Goal: Information Seeking & Learning: Learn about a topic

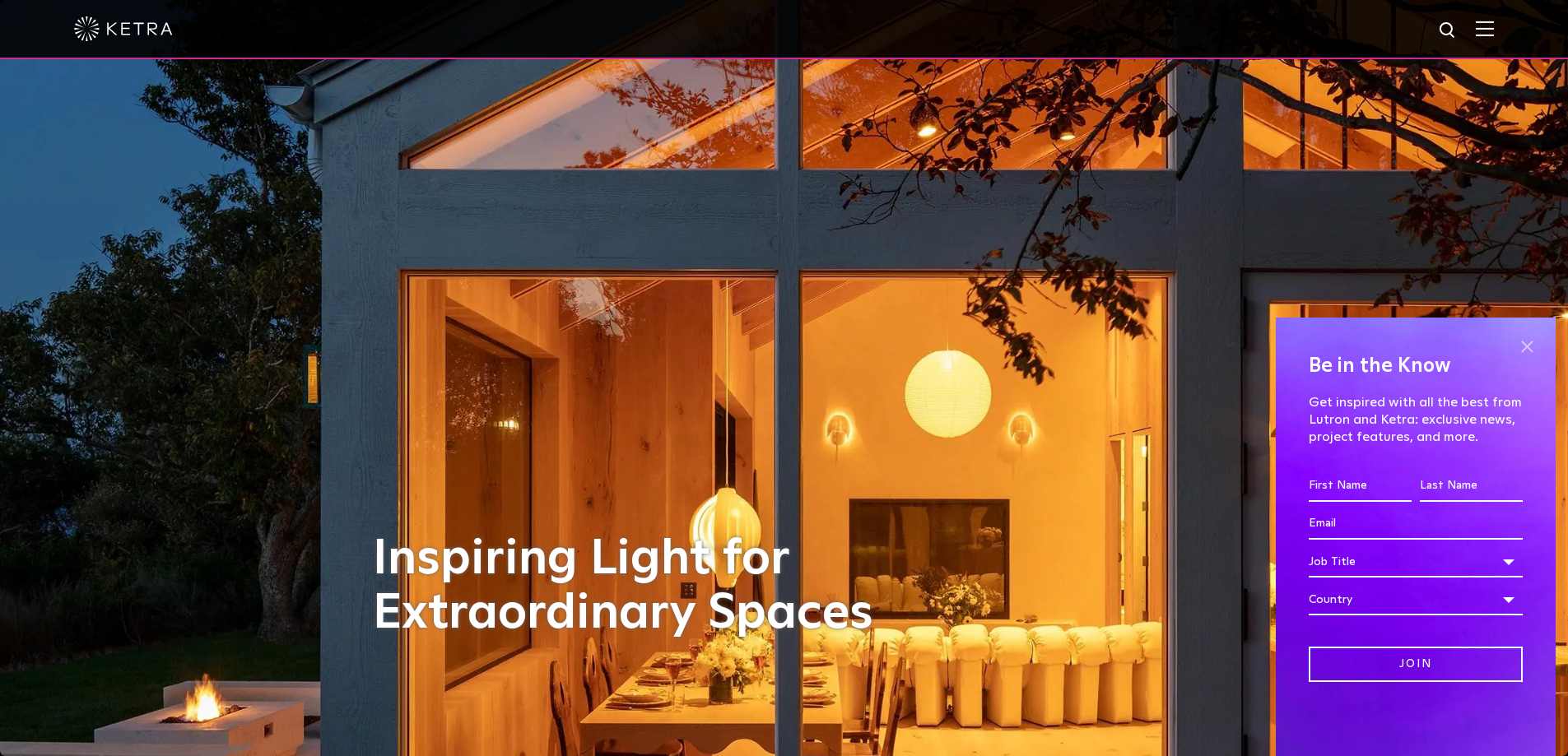
click at [1527, 344] on span at bounding box center [1526, 346] width 25 height 25
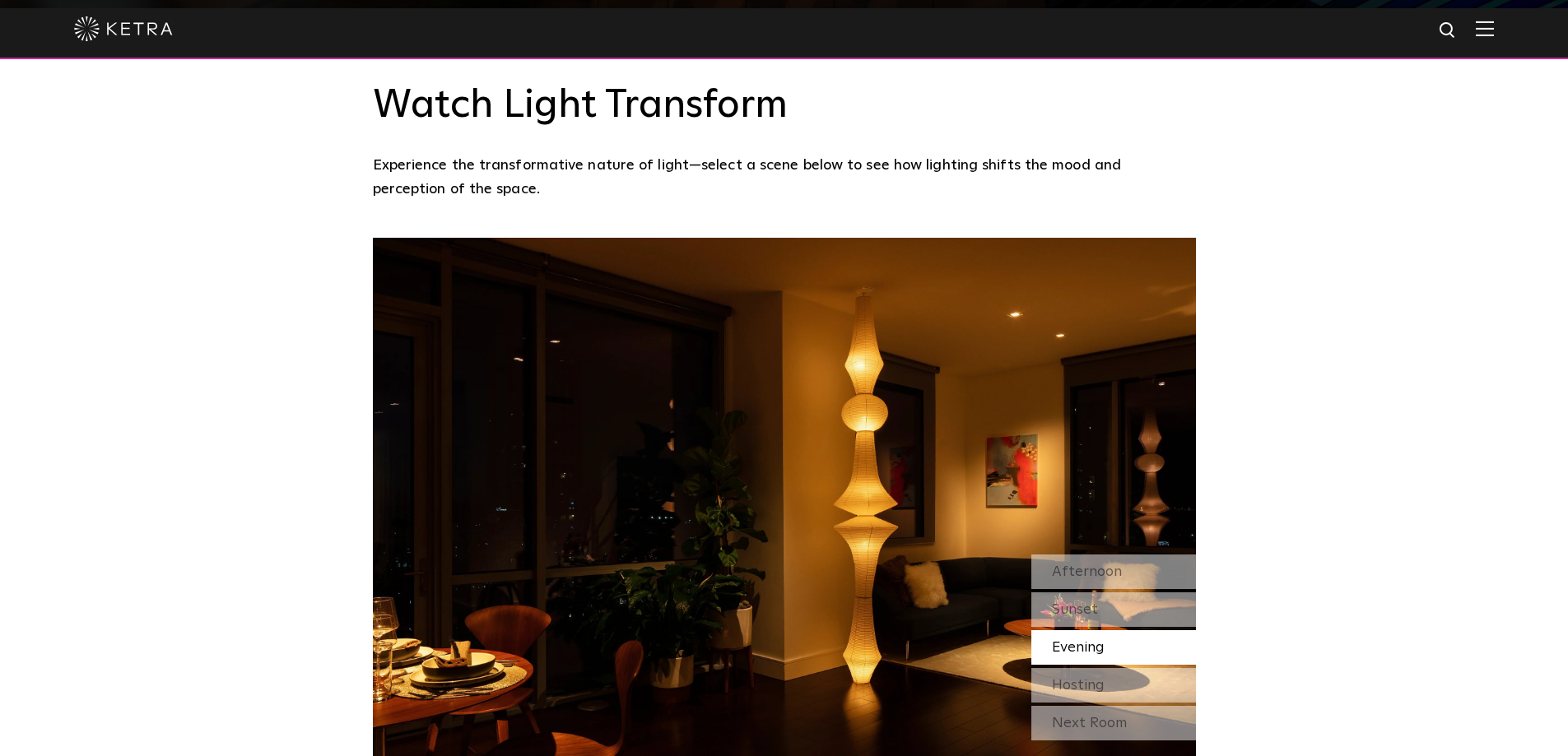
scroll to position [1317, 0]
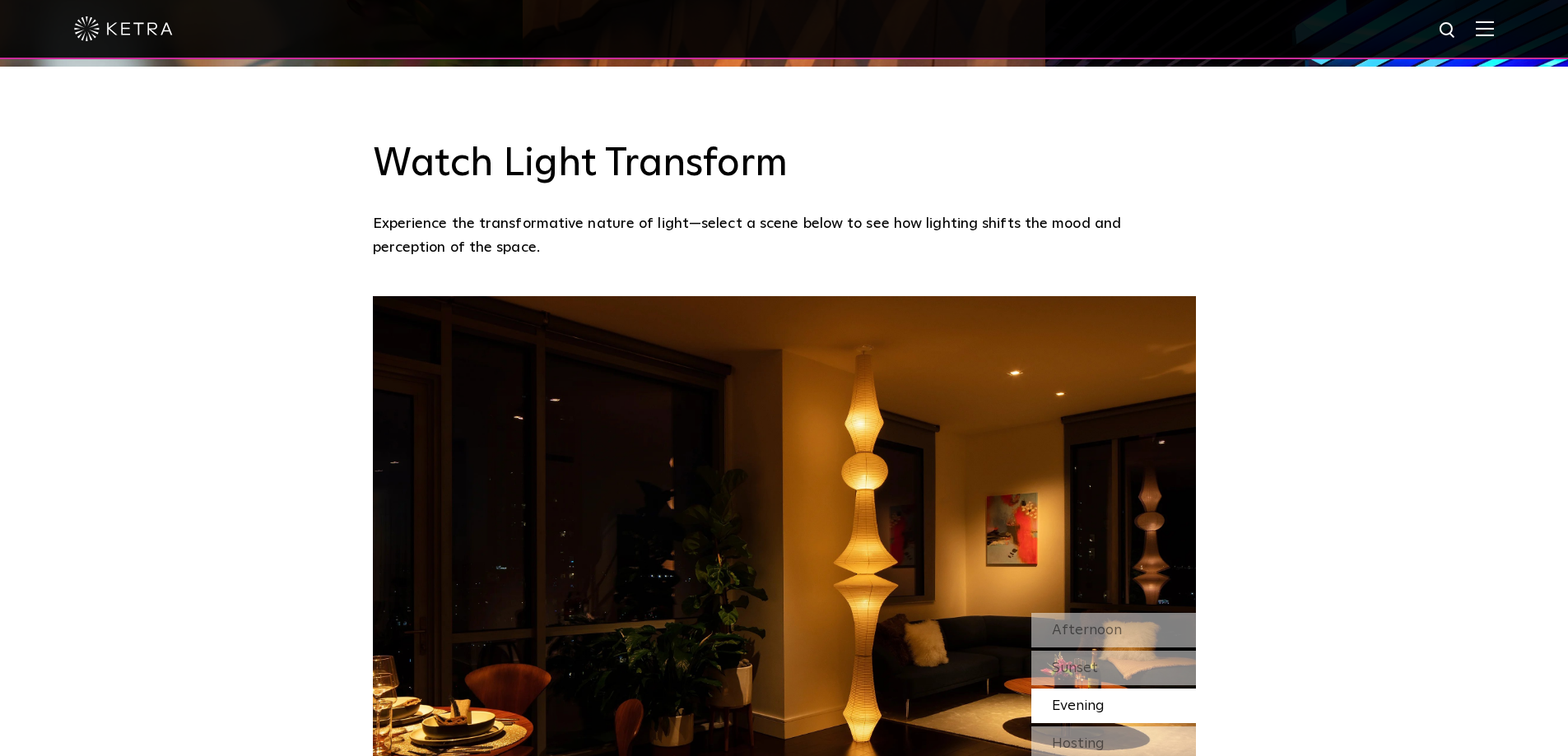
click at [115, 28] on img at bounding box center [124, 28] width 99 height 25
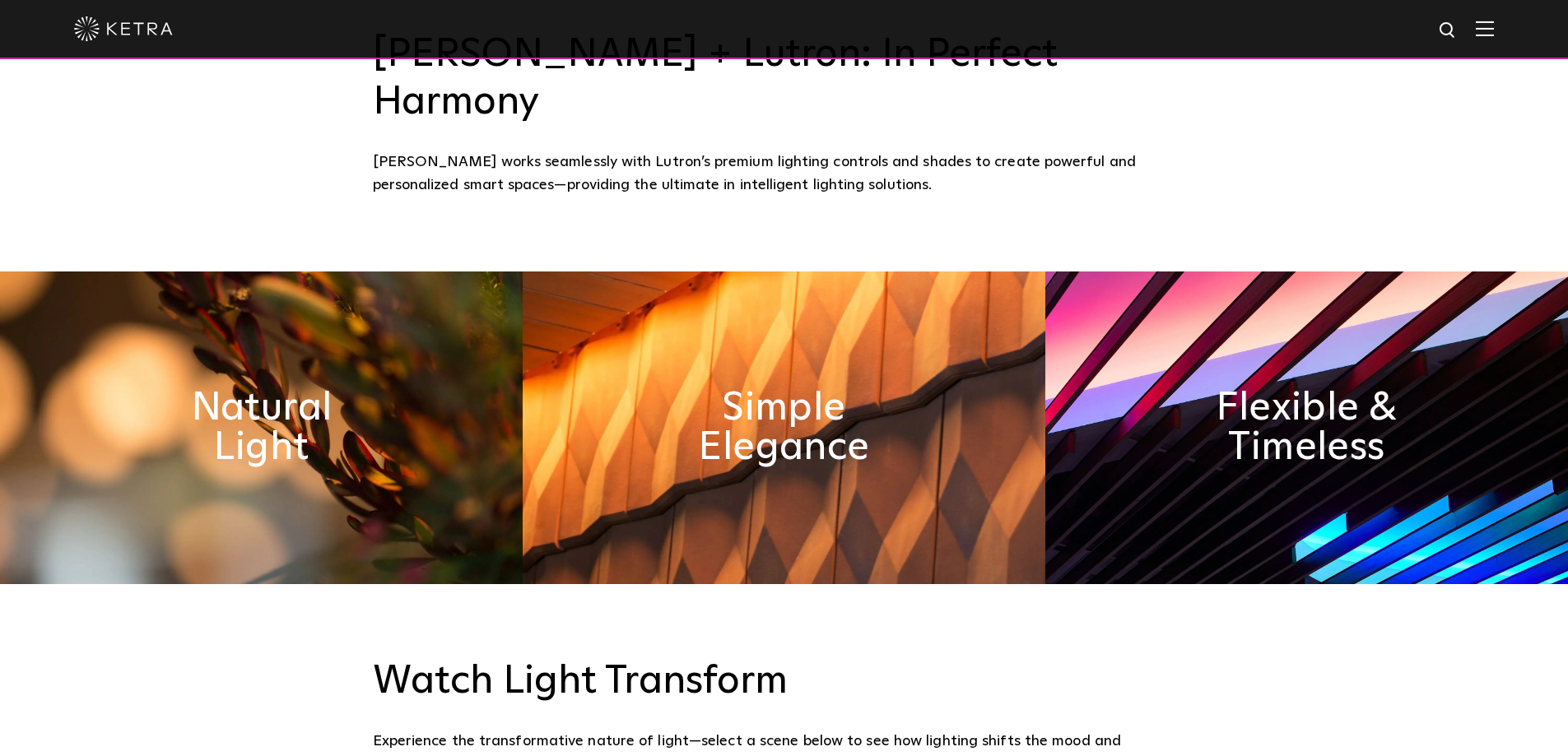
scroll to position [823, 0]
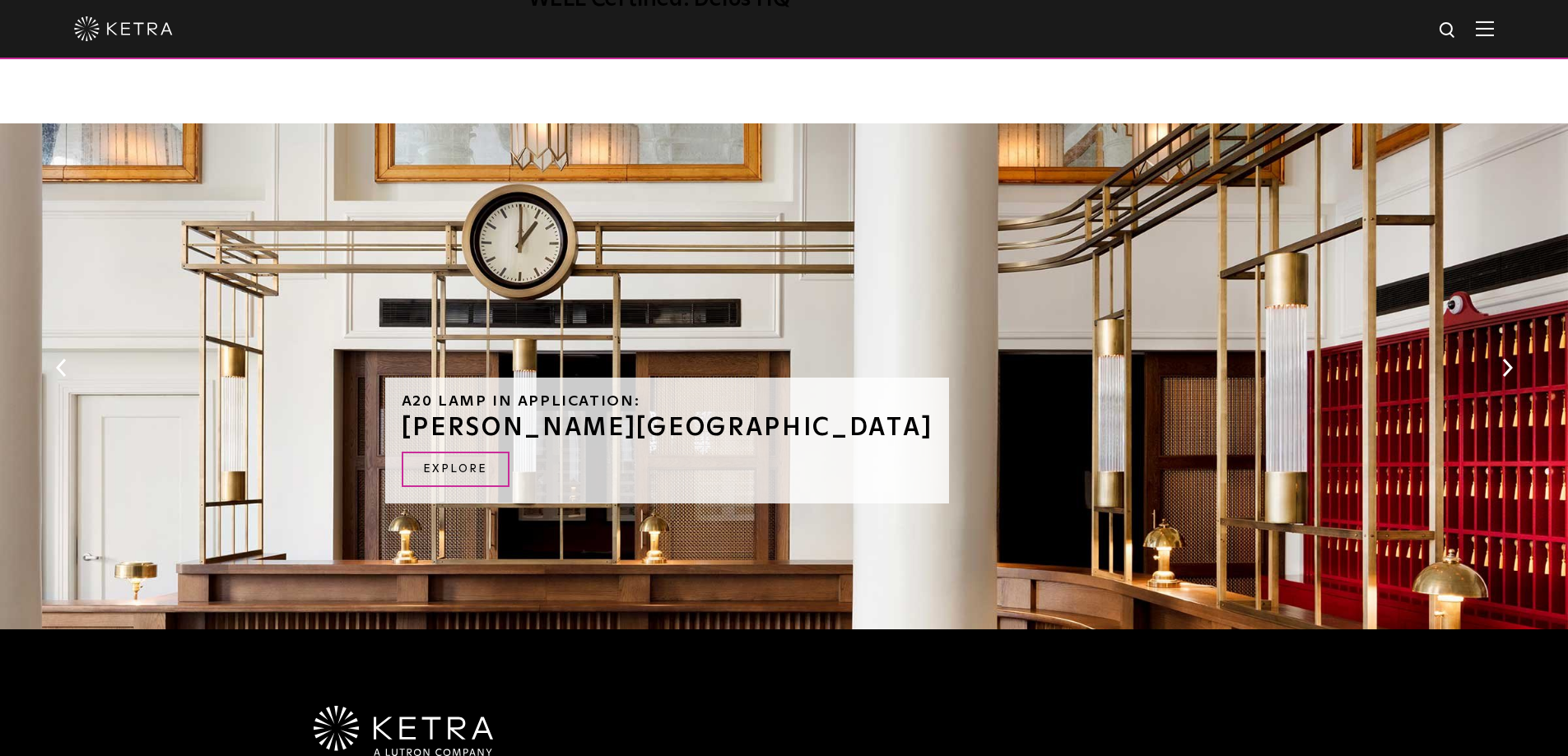
scroll to position [1645, 0]
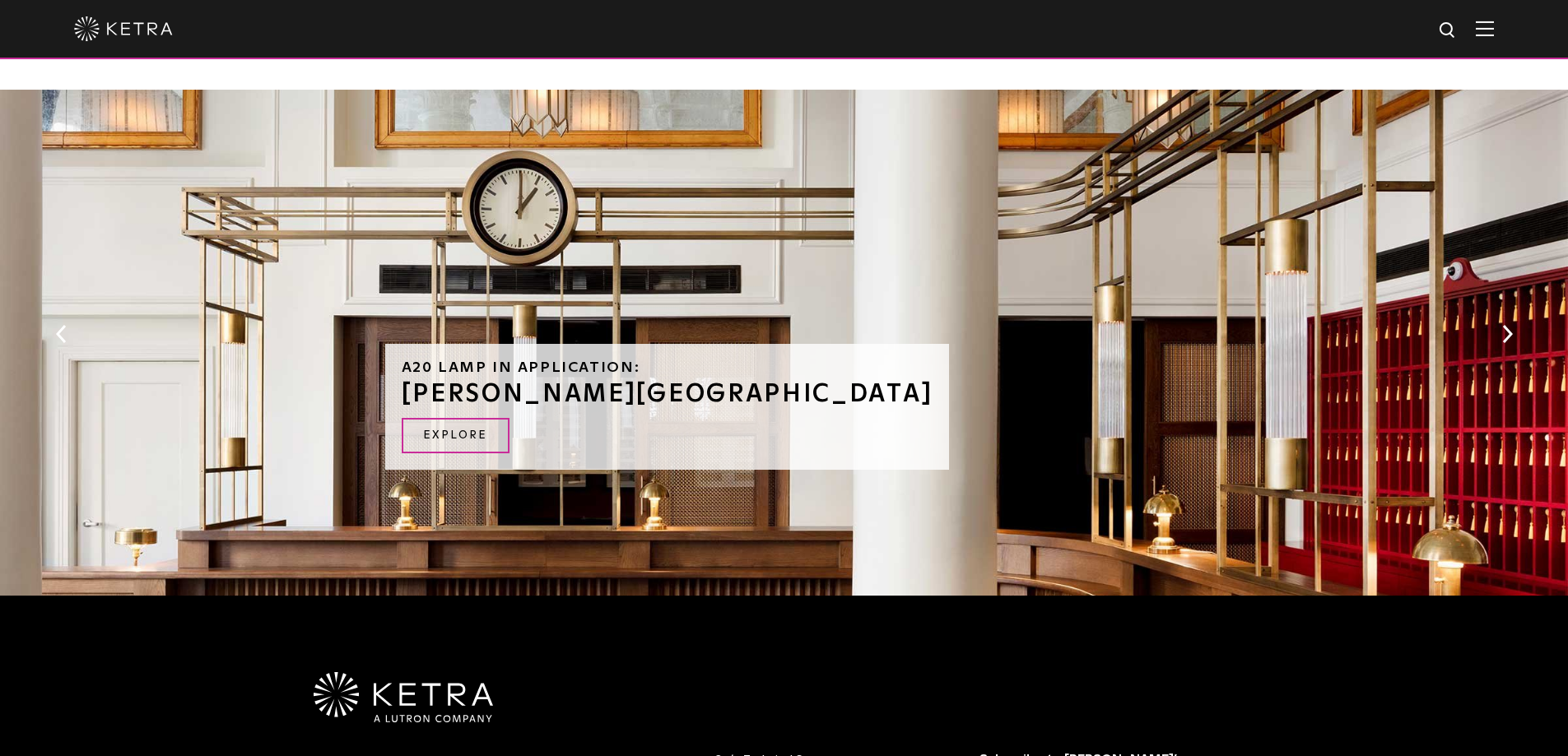
click at [1491, 309] on div "A20 Lamp in Application: RIGGS HOTEL Explore" at bounding box center [784, 346] width 1568 height 514
click at [1510, 324] on button "Next" at bounding box center [1506, 334] width 17 height 22
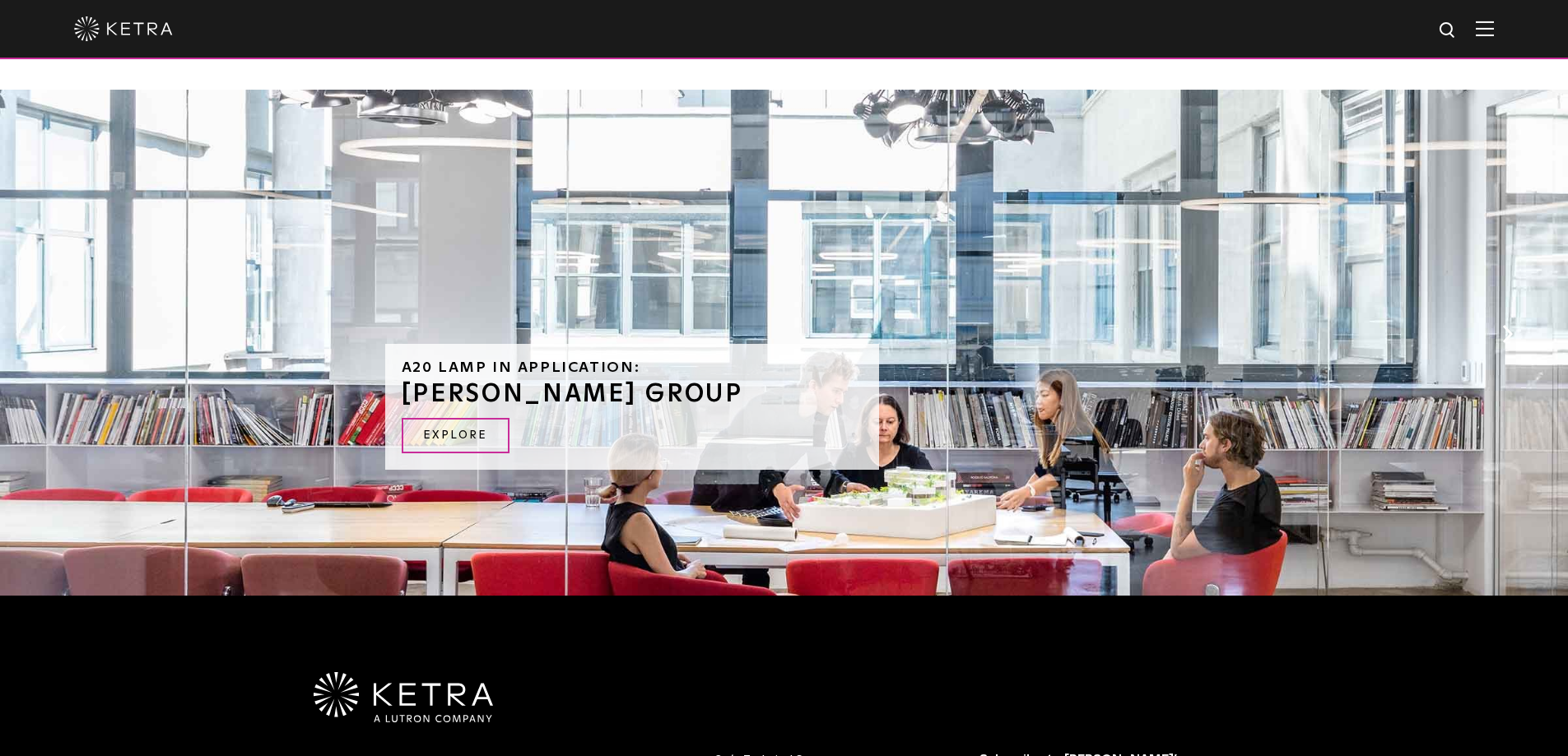
click at [1510, 324] on button "Next" at bounding box center [1506, 334] width 17 height 22
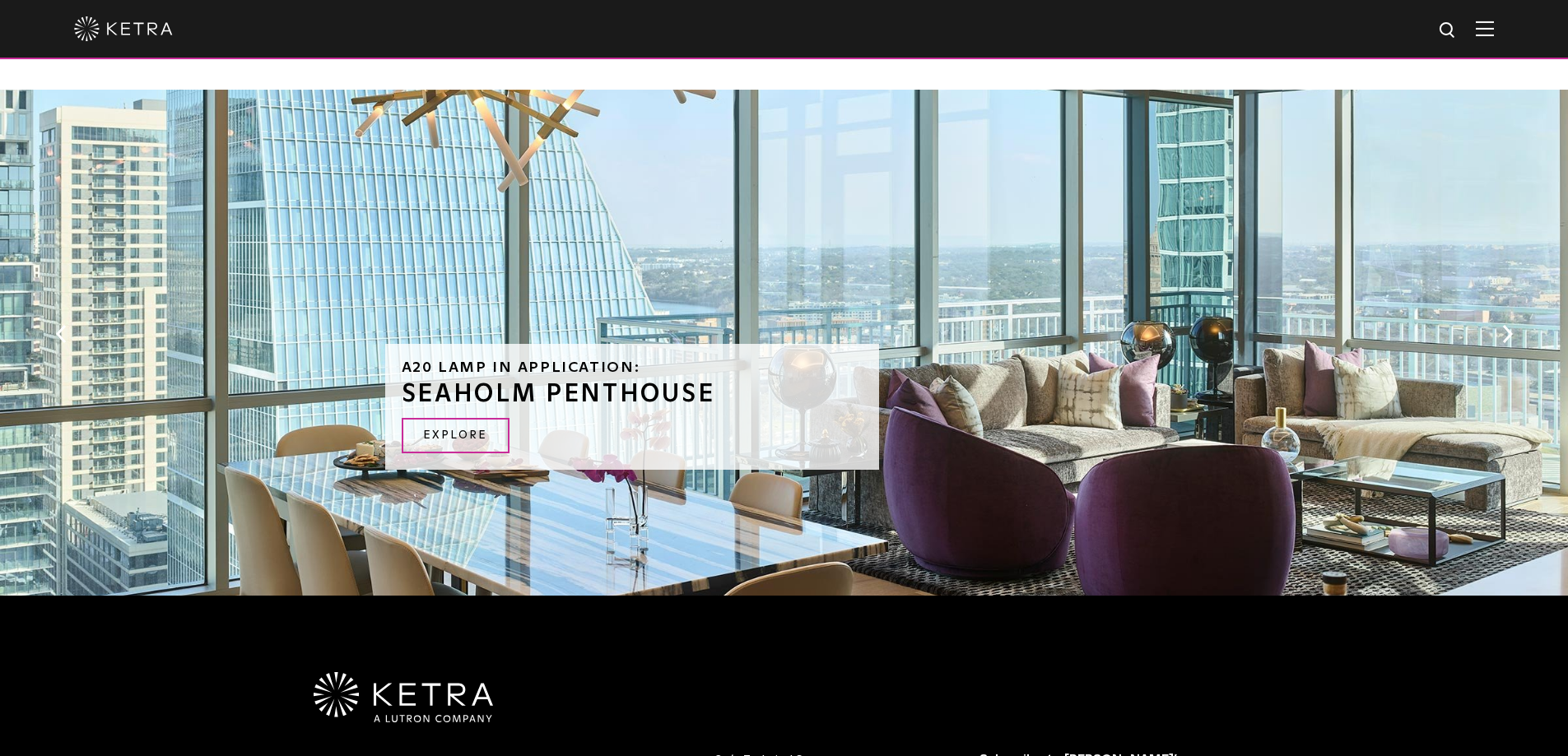
click at [1510, 324] on button "Next" at bounding box center [1506, 334] width 17 height 22
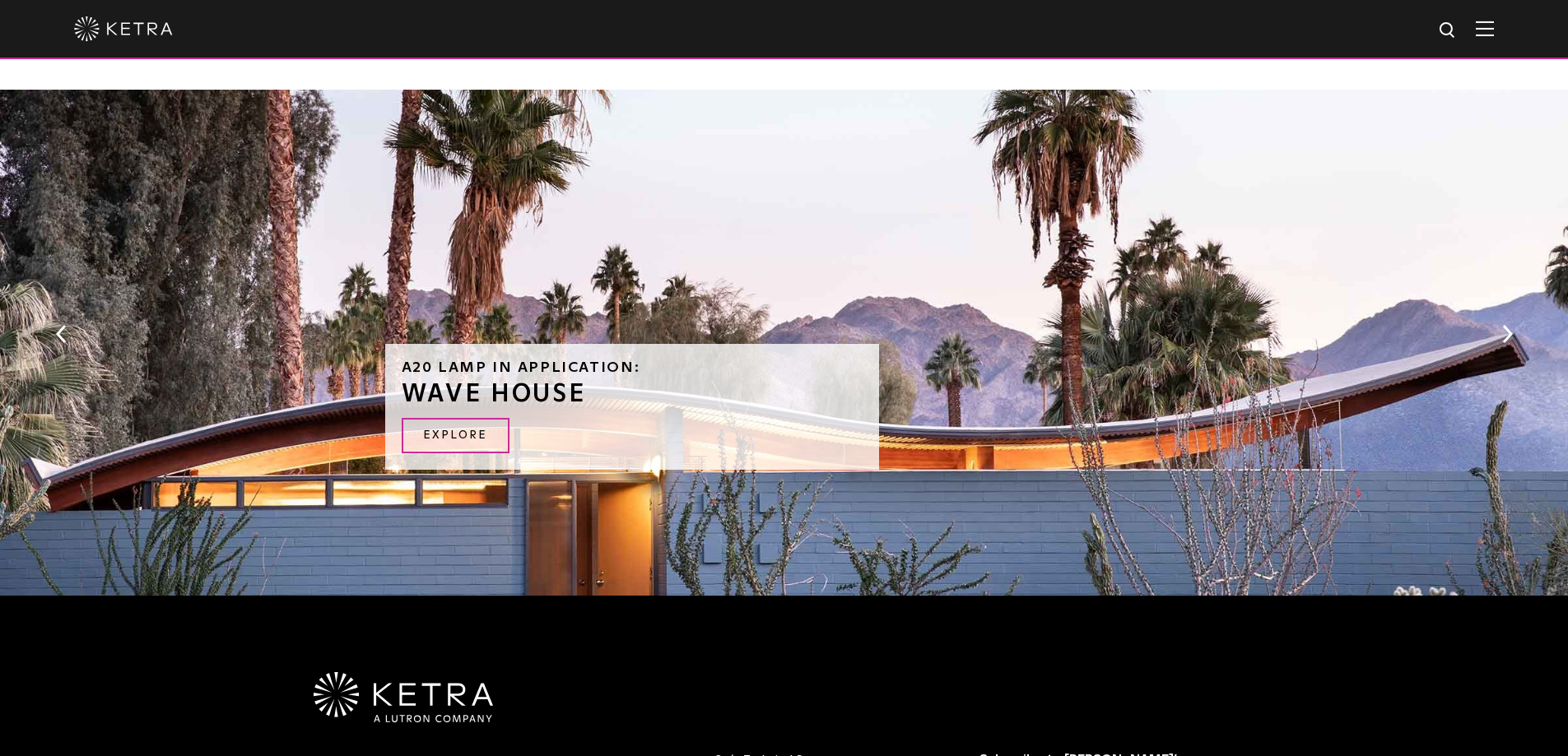
click at [1509, 324] on button "Next" at bounding box center [1506, 334] width 17 height 22
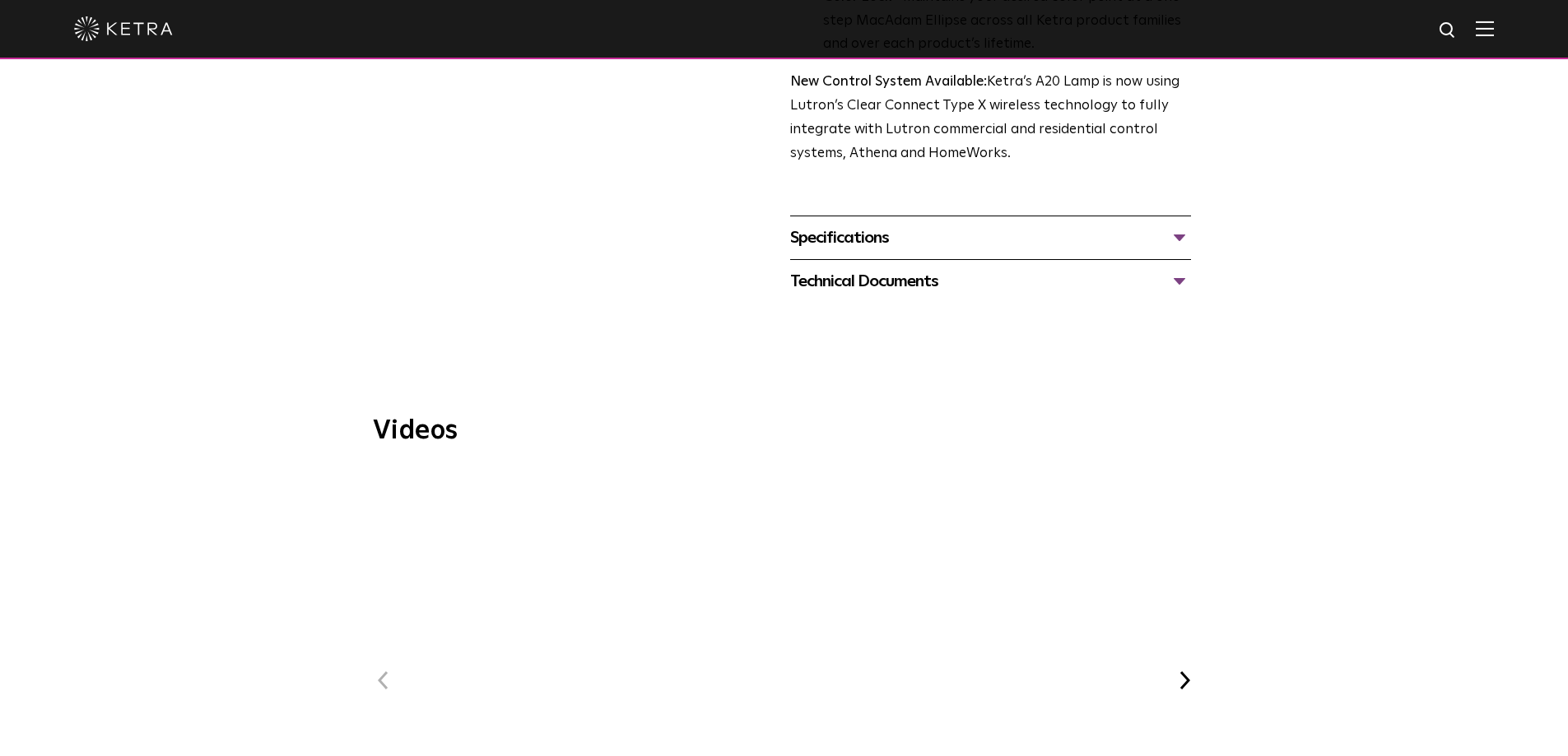
scroll to position [987, 0]
